Goal: Check status: Check status

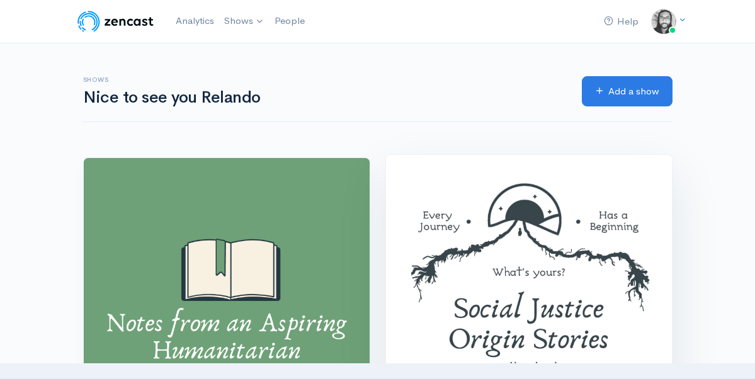
click at [386, 243] on img at bounding box center [529, 298] width 286 height 286
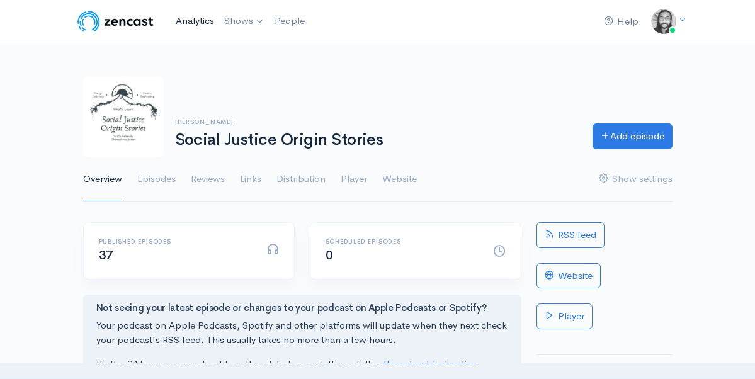
click at [171, 22] on link "Analytics" at bounding box center [195, 21] width 48 height 27
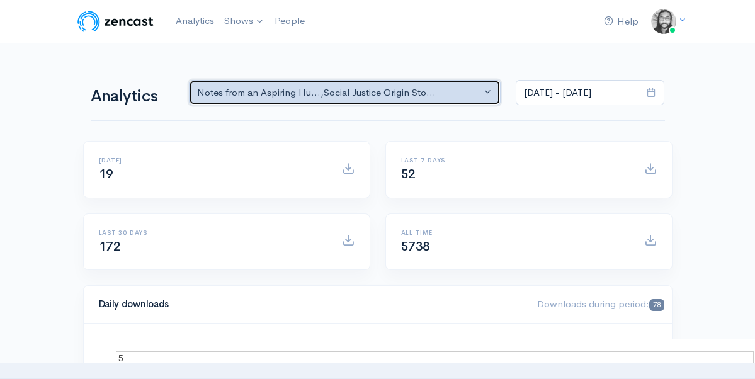
click at [300, 95] on div "Notes from an Aspiring Hu... , Social Justice Origin Sto..." at bounding box center [339, 93] width 285 height 14
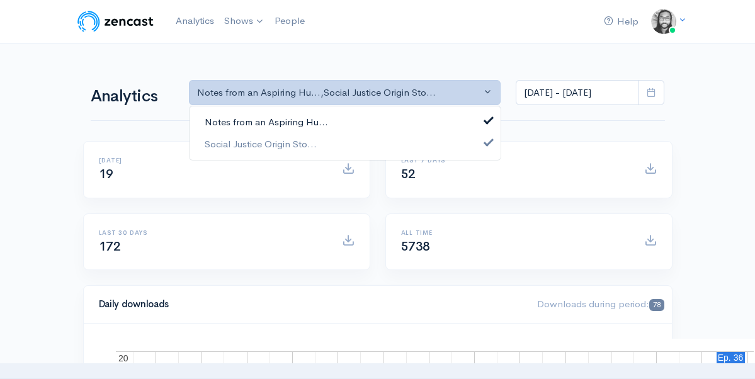
click at [299, 112] on link "Notes from an Aspiring Hu..." at bounding box center [344, 122] width 311 height 22
select select "14701"
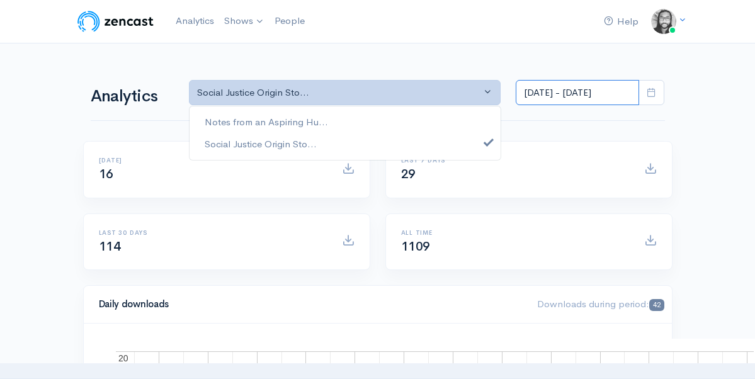
click at [575, 93] on input "[DATE] - [DATE]" at bounding box center [577, 93] width 123 height 26
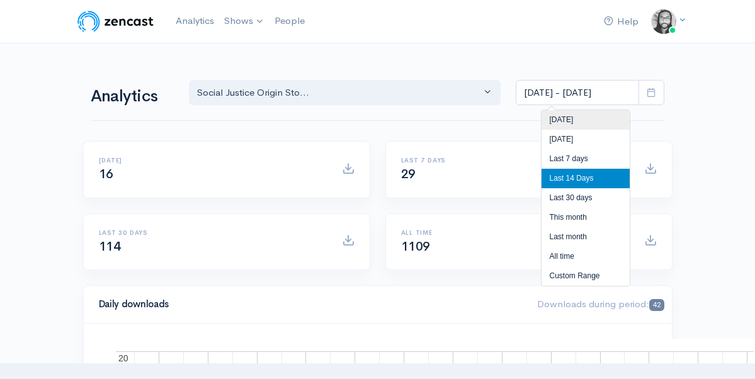
click at [575, 120] on li "[DATE]" at bounding box center [585, 120] width 88 height 20
type input "[DATE] - [DATE]"
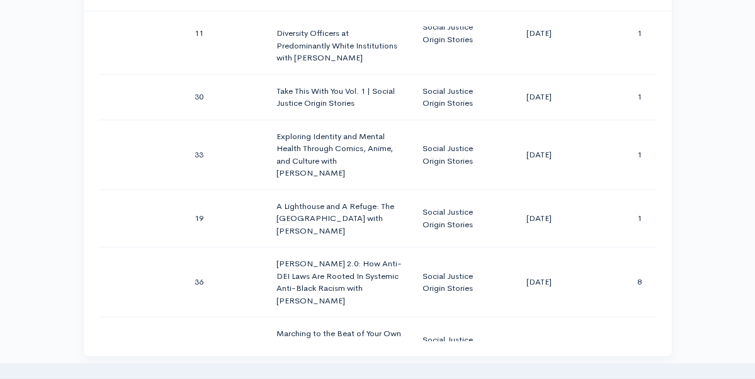
scroll to position [123, 0]
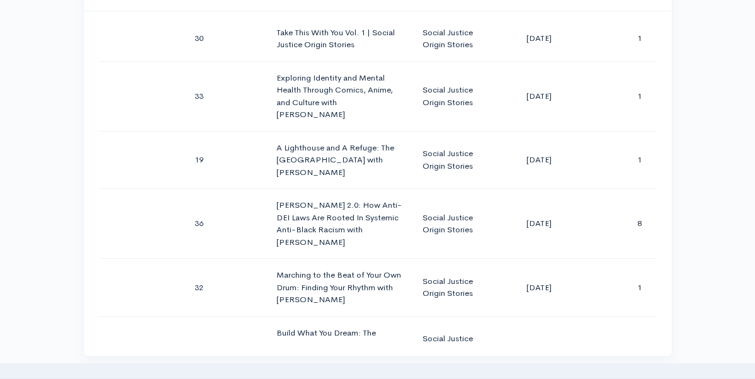
click at [743, 110] on div "Help Notifications View all Your profile Team settings Default team Current Log…" at bounding box center [377, 195] width 755 height 1856
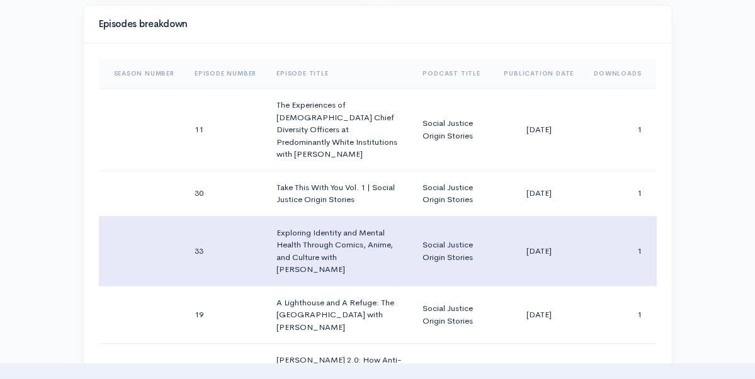
scroll to position [709, 0]
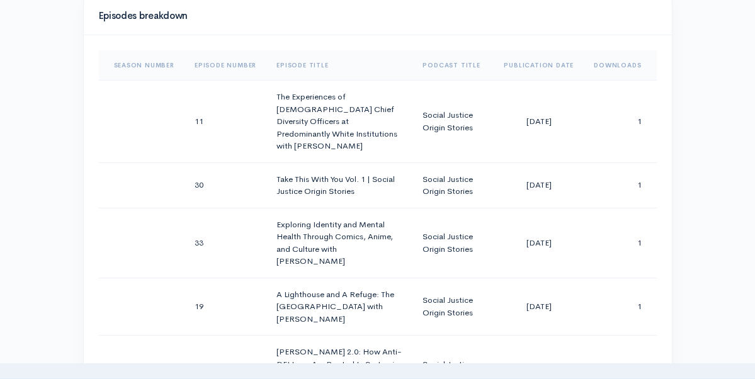
click at [672, 174] on div "Season Number Episode Number Episode Title Podcast Title Publication Date Downl…" at bounding box center [378, 207] width 588 height 345
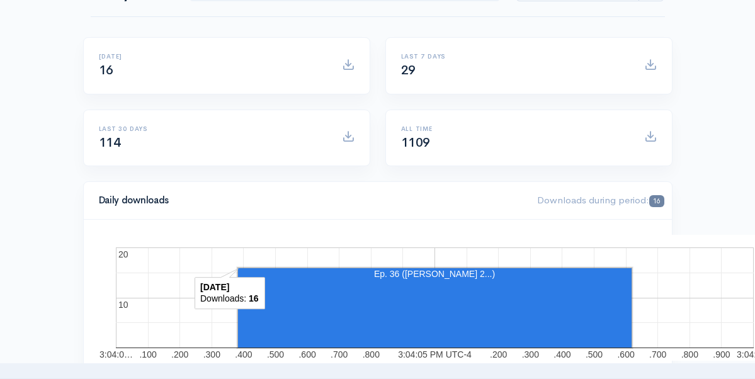
scroll to position [0, 0]
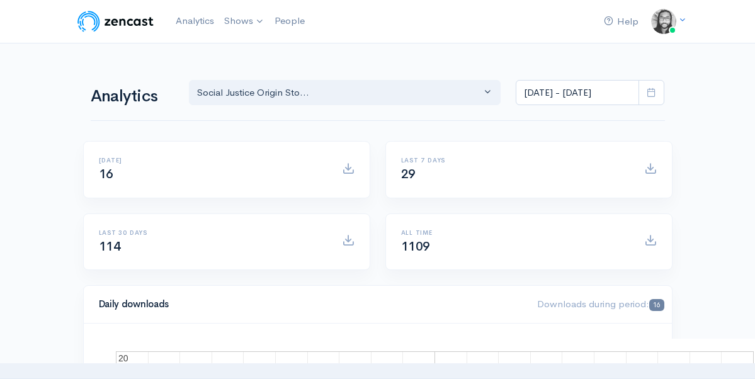
click at [345, 61] on div "Analytics Notes from an Aspiring Hu... Social Justice Origin Sto... Social Just…" at bounding box center [378, 91] width 574 height 60
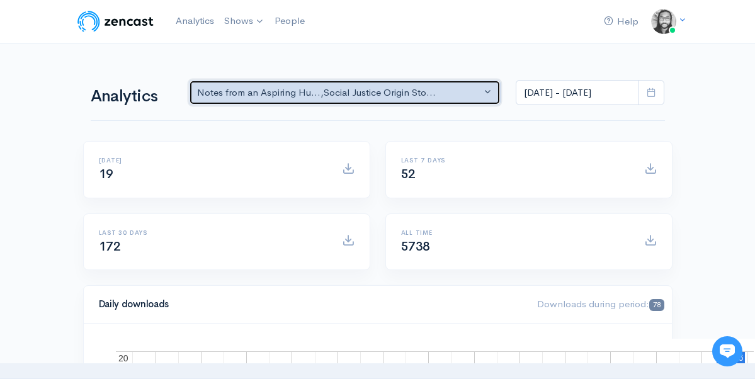
click at [352, 100] on button "Notes from an Aspiring Hu... , Social Justice Origin Sto..." at bounding box center [345, 93] width 312 height 26
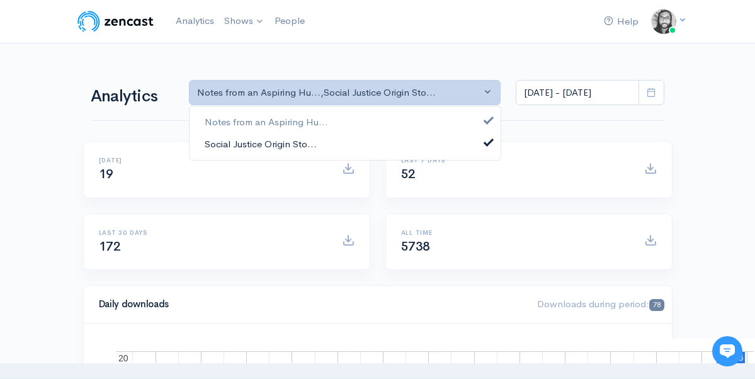
click at [350, 138] on link "Social Justice Origin Sto..." at bounding box center [344, 144] width 311 height 22
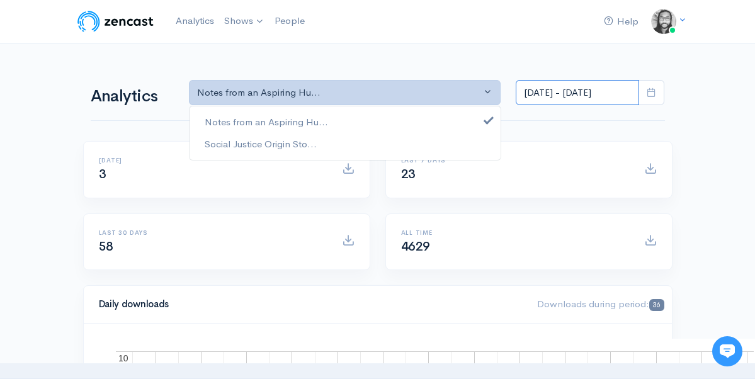
click at [601, 93] on input "[DATE] - [DATE]" at bounding box center [577, 93] width 123 height 26
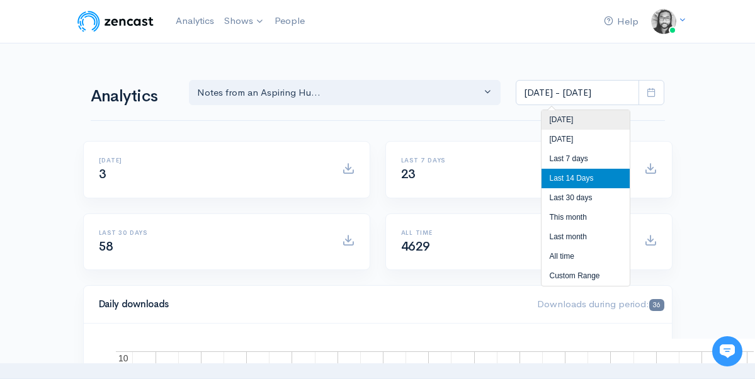
click at [595, 123] on li "[DATE]" at bounding box center [585, 120] width 88 height 20
type input "[DATE] - [DATE]"
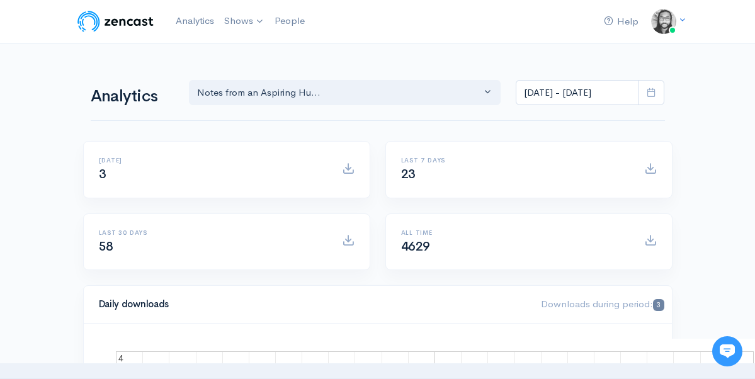
click at [411, 106] on div "Analytics Notes from an Aspiring Hu... Social Justice Origin Sto... Notes from …" at bounding box center [378, 91] width 574 height 60
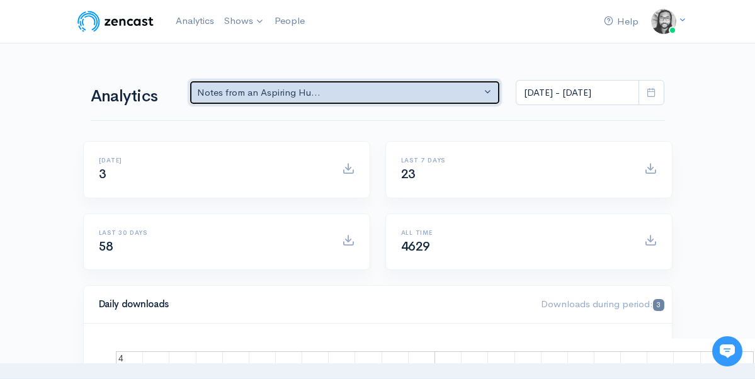
click at [413, 86] on div "Notes from an Aspiring Hu..." at bounding box center [339, 93] width 285 height 14
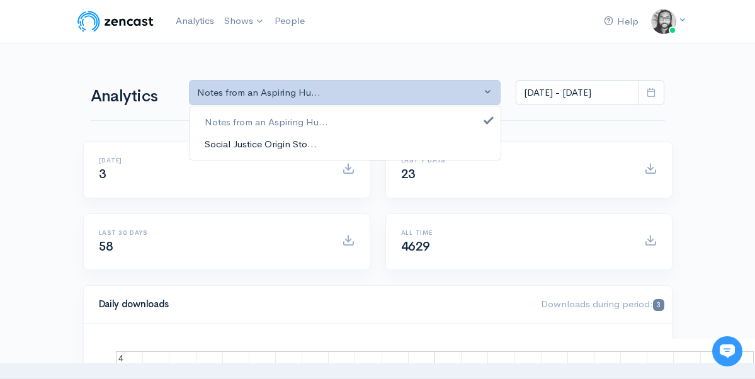
click at [399, 134] on link "Social Justice Origin Sto..." at bounding box center [344, 144] width 311 height 22
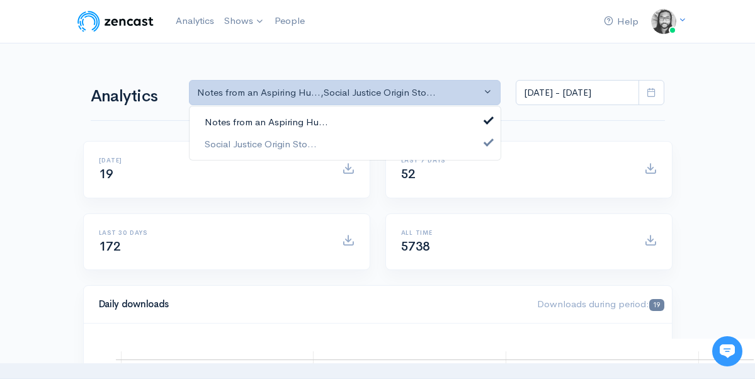
click at [405, 120] on link "Notes from an Aspiring Hu..." at bounding box center [344, 122] width 311 height 22
select select "14701"
click at [595, 121] on div "Analytics Notes from an Aspiring Hu... Social Justice Origin Sto... Social Just…" at bounding box center [378, 91] width 574 height 60
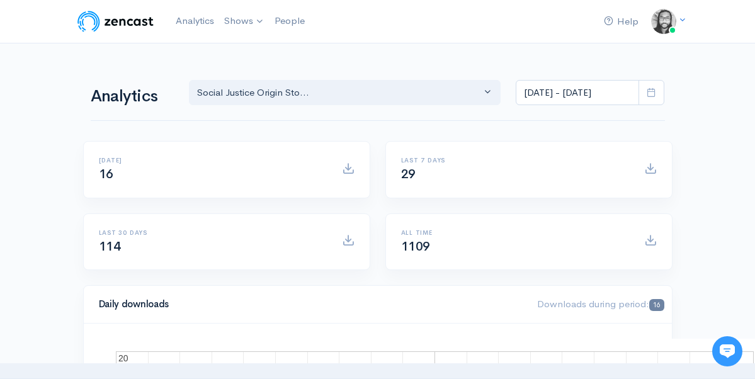
click at [519, 26] on div "Help Notifications View all Your profile Team settings Default team Current Log…" at bounding box center [378, 22] width 604 height 28
